Goal: Transaction & Acquisition: Book appointment/travel/reservation

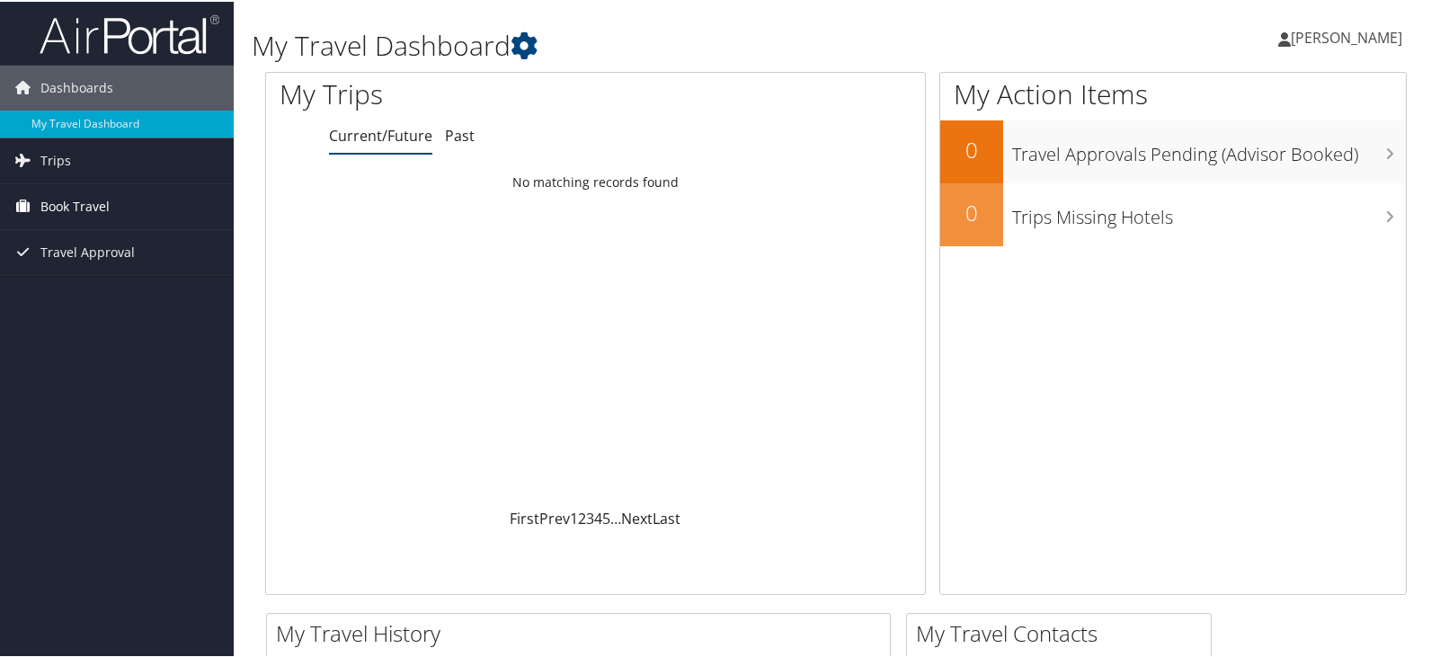
click at [58, 192] on span "Book Travel" at bounding box center [74, 204] width 69 height 45
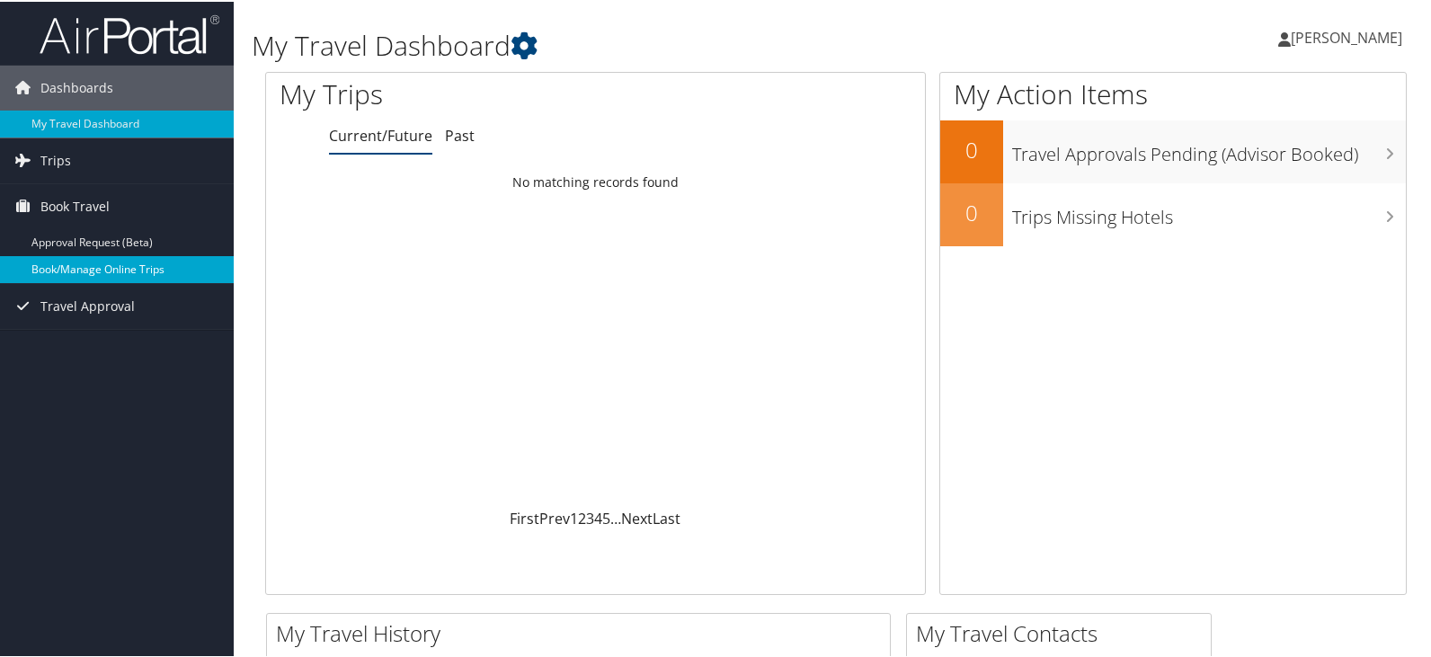
click at [80, 271] on link "Book/Manage Online Trips" at bounding box center [117, 267] width 234 height 27
